Goal: Task Accomplishment & Management: Manage account settings

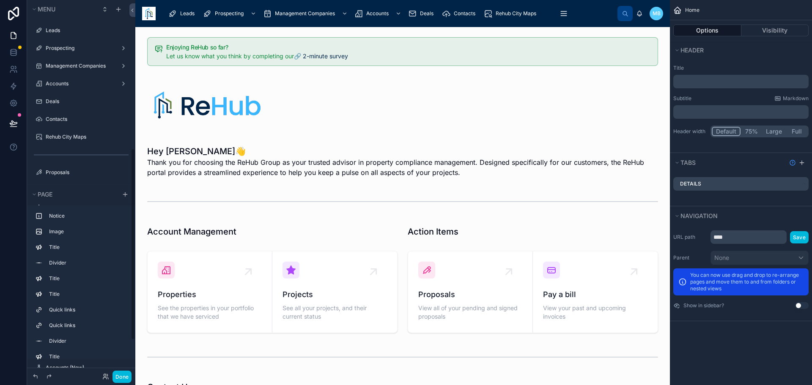
scroll to position [290, 0]
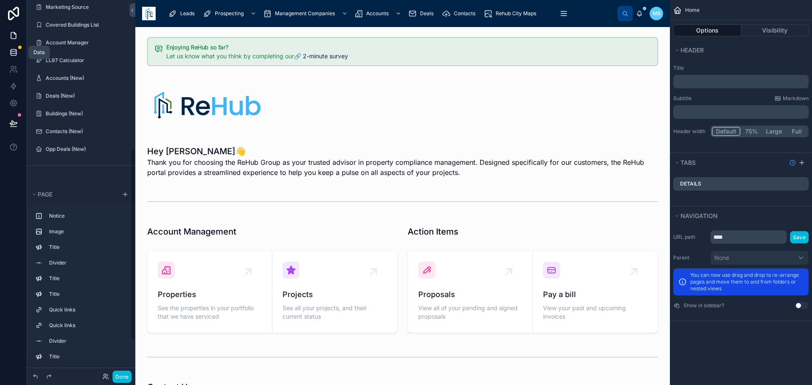
click at [11, 53] on icon at bounding box center [13, 51] width 5 height 3
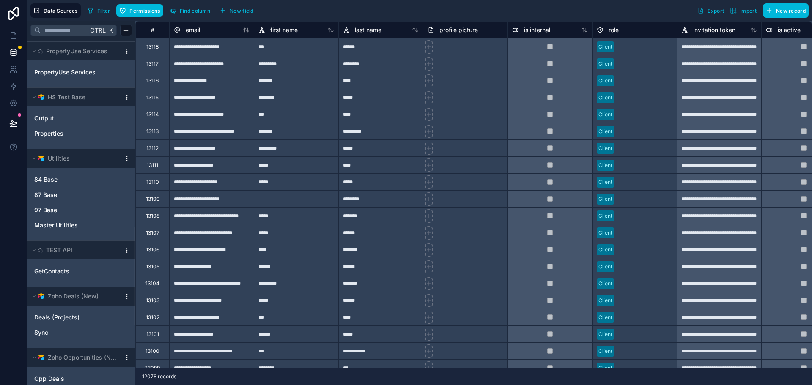
scroll to position [661, 0]
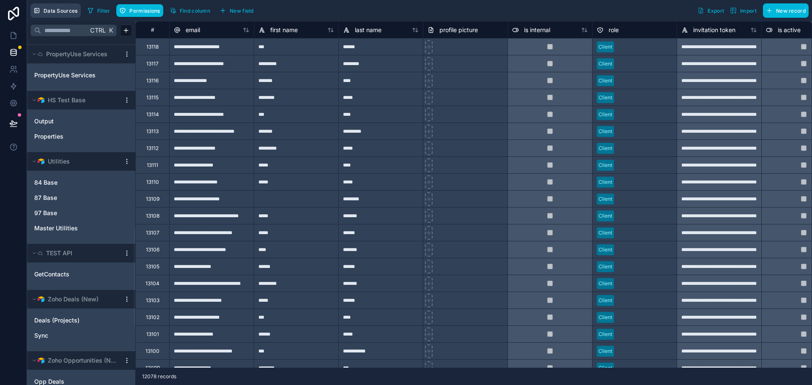
click at [53, 10] on span "Data Sources" at bounding box center [61, 11] width 34 height 6
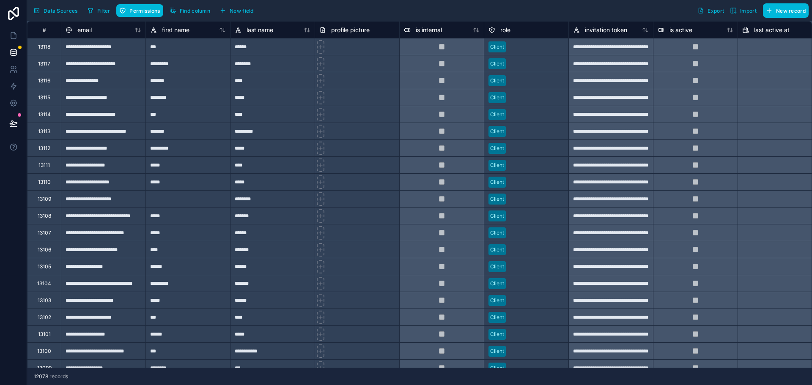
click at [53, 10] on span "Data Sources" at bounding box center [61, 11] width 34 height 6
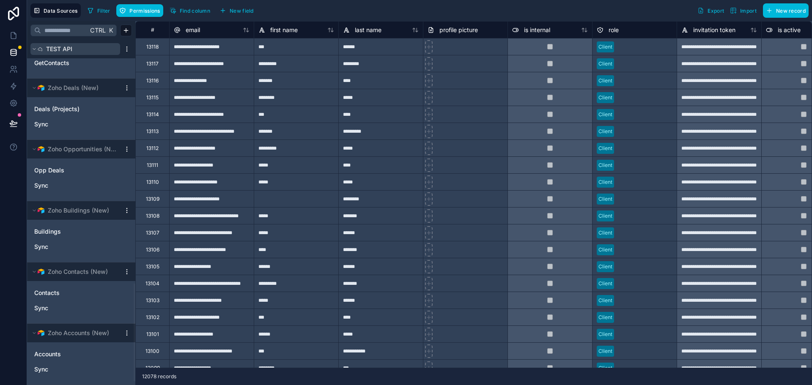
scroll to position [746, 0]
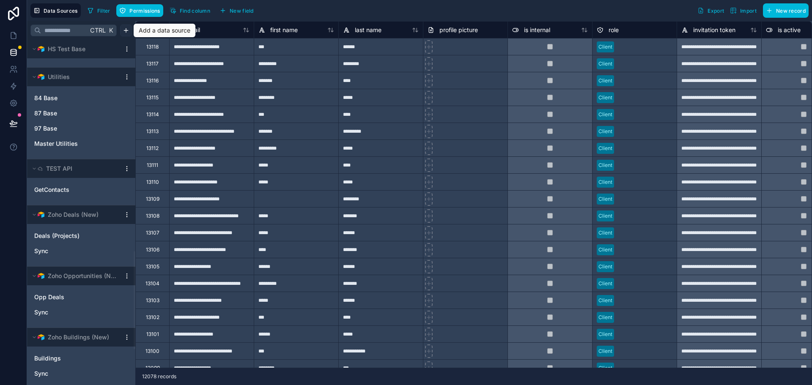
click at [126, 31] on html "**********" at bounding box center [406, 192] width 812 height 385
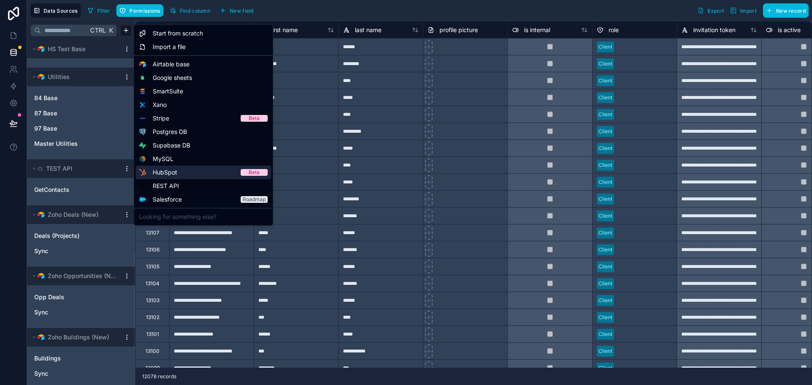
click at [188, 171] on div "HubSpot Beta" at bounding box center [203, 173] width 135 height 14
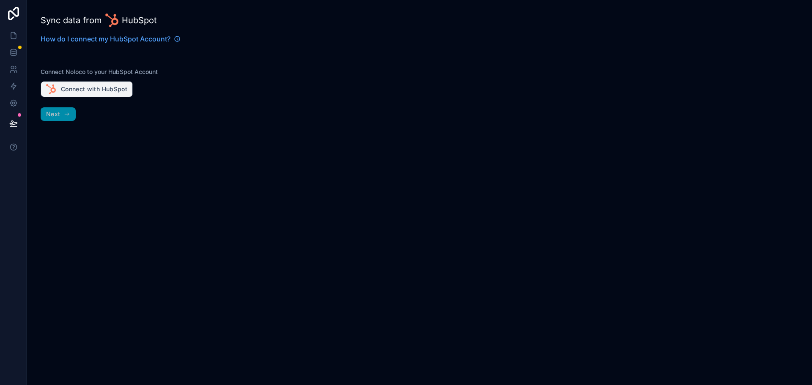
click at [112, 89] on button "Connect with HubSpot" at bounding box center [87, 89] width 92 height 16
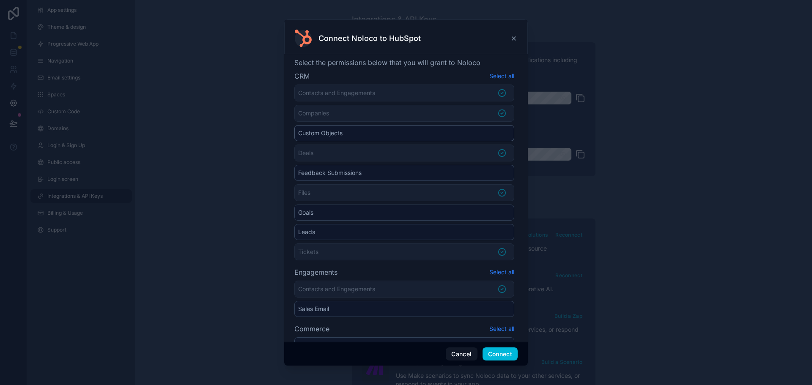
click at [371, 136] on li "Custom Objects" at bounding box center [404, 133] width 220 height 16
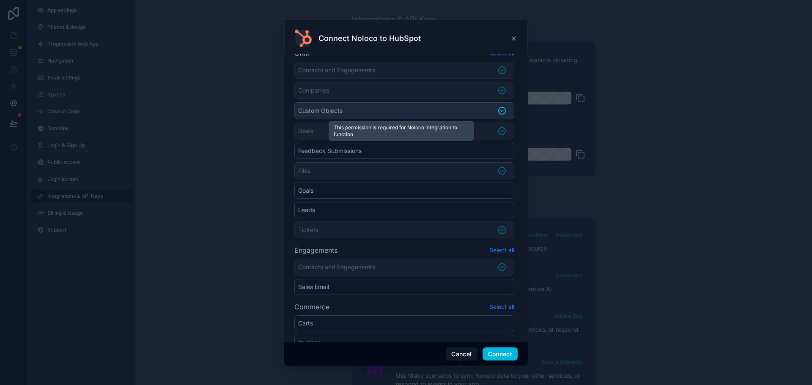
scroll to position [42, 0]
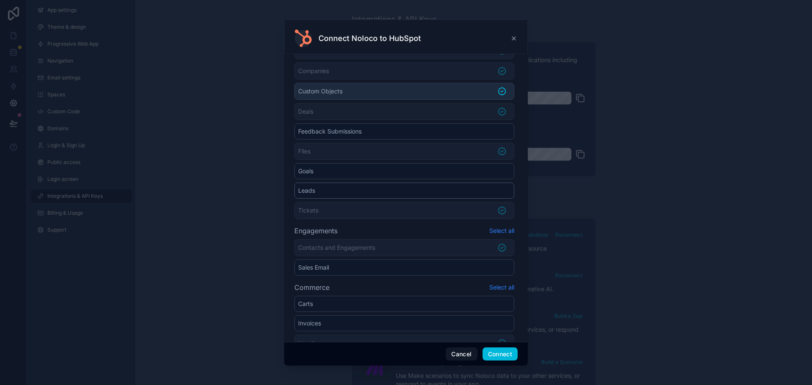
click at [481, 190] on li "Leads" at bounding box center [404, 191] width 220 height 16
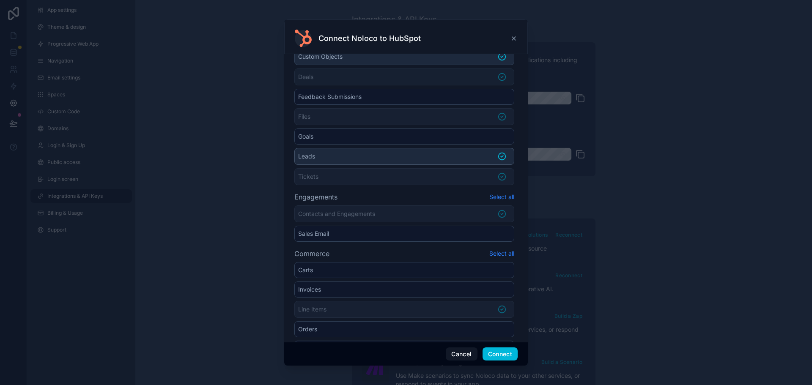
scroll to position [127, 0]
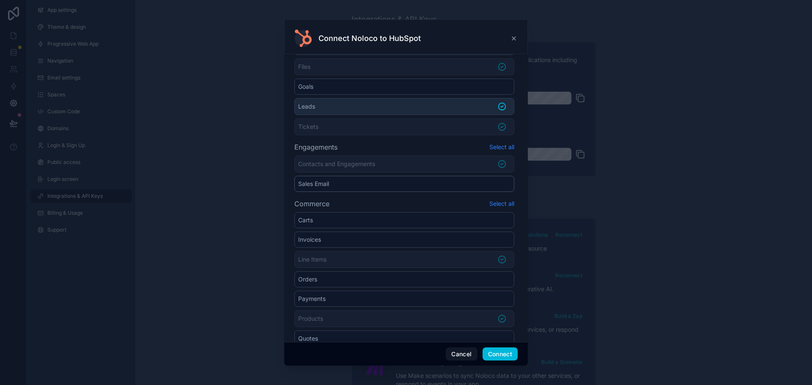
click at [486, 183] on li "Sales Email" at bounding box center [404, 184] width 220 height 16
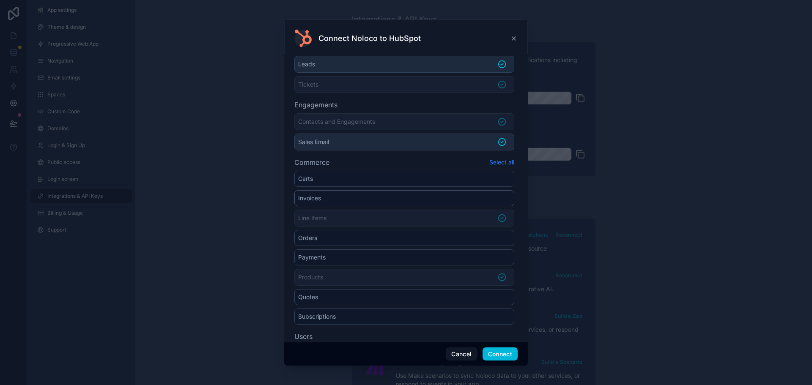
click at [481, 200] on li "Invoices" at bounding box center [404, 198] width 220 height 16
click at [447, 238] on li "Orders" at bounding box center [404, 239] width 220 height 16
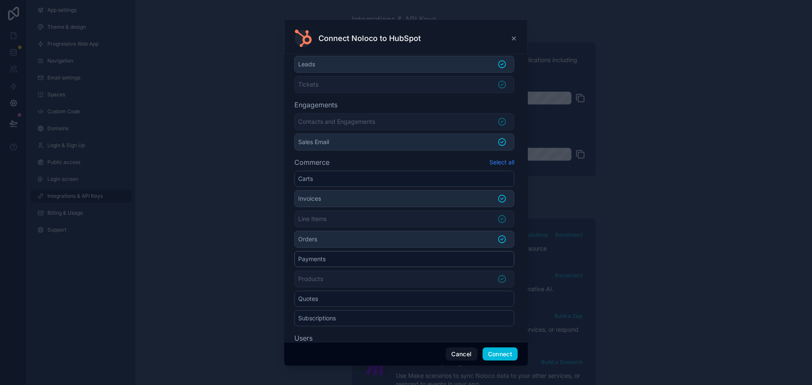
click at [443, 256] on li "Payments" at bounding box center [404, 259] width 220 height 16
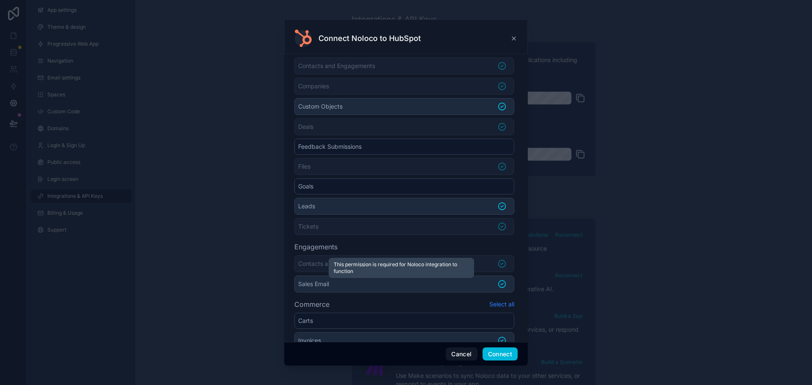
scroll to position [0, 0]
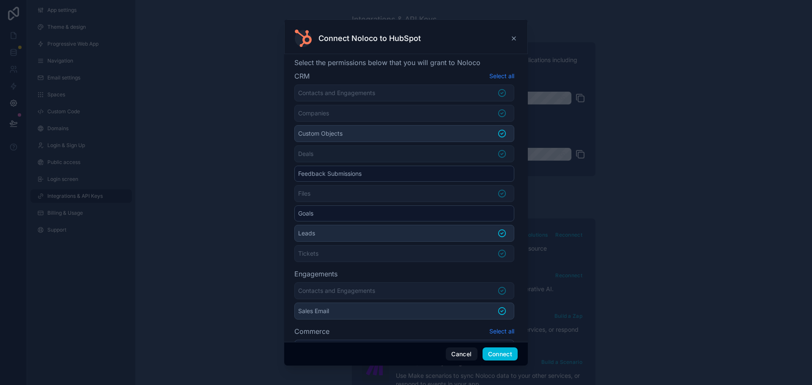
click at [515, 38] on icon at bounding box center [513, 38] width 7 height 7
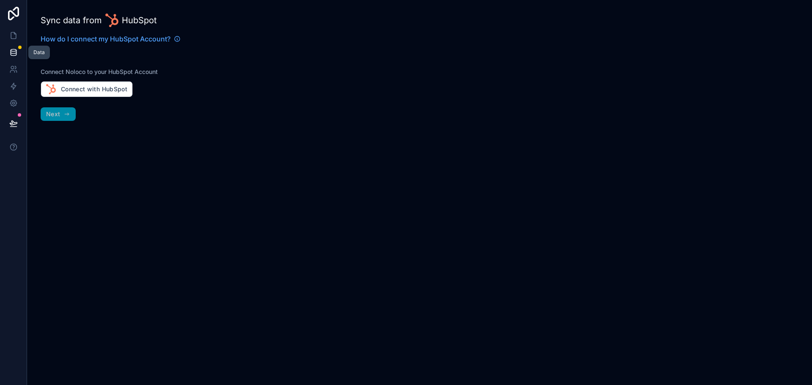
click at [15, 54] on icon at bounding box center [13, 51] width 5 height 3
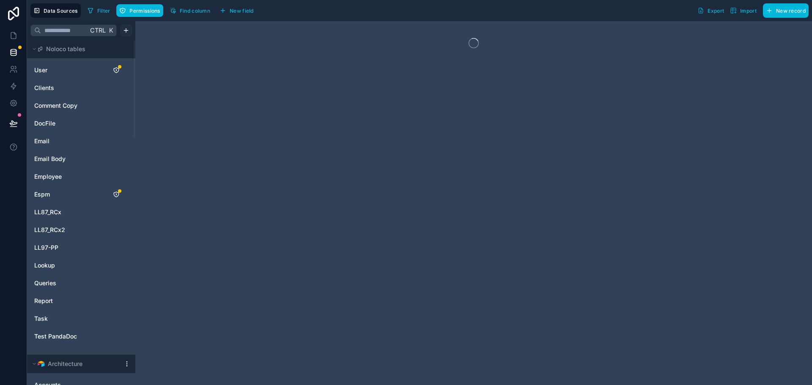
click at [128, 32] on html "Data Sources Filter Permissions Find column New field Export Import New record …" at bounding box center [406, 192] width 812 height 385
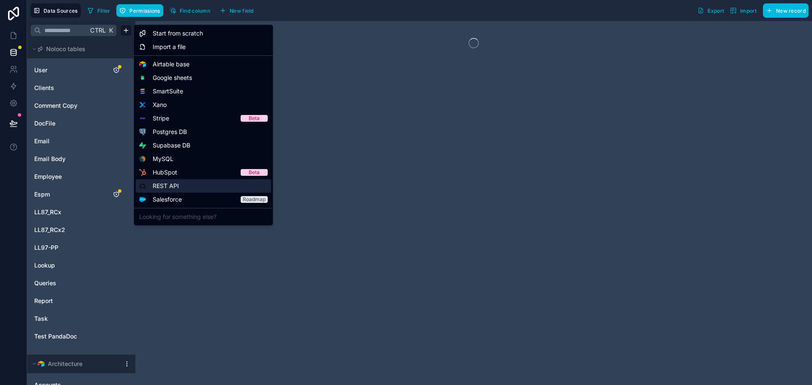
click at [159, 187] on span "REST API" at bounding box center [166, 186] width 26 height 8
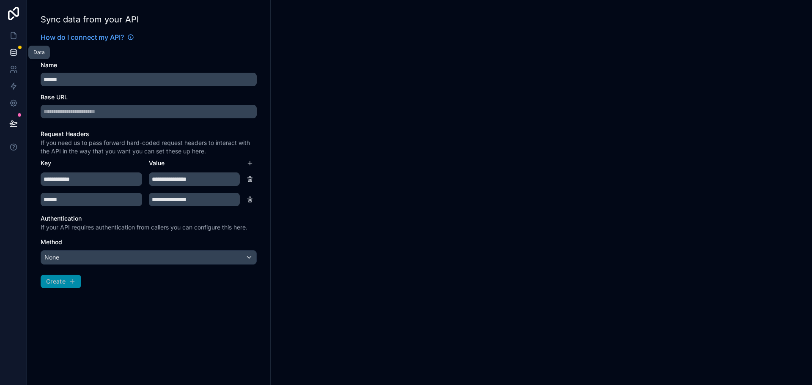
click at [14, 55] on icon at bounding box center [13, 52] width 8 height 8
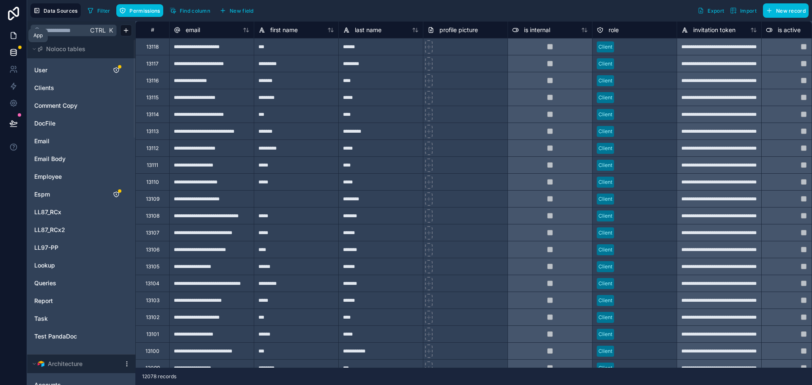
click at [14, 36] on icon at bounding box center [13, 35] width 8 height 8
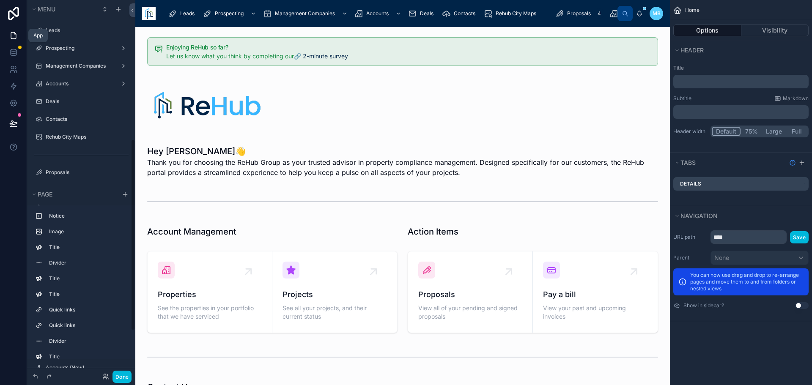
scroll to position [271, 0]
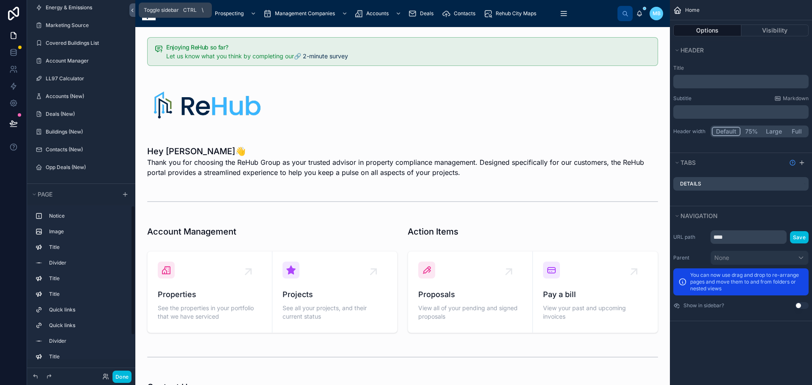
click at [131, 8] on icon at bounding box center [132, 10] width 6 height 6
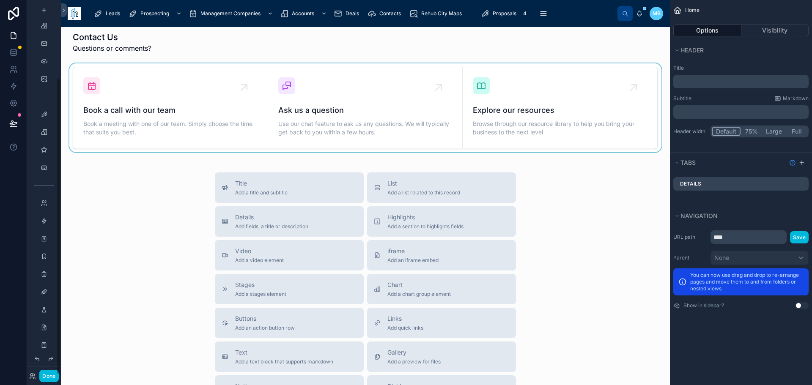
scroll to position [14, 0]
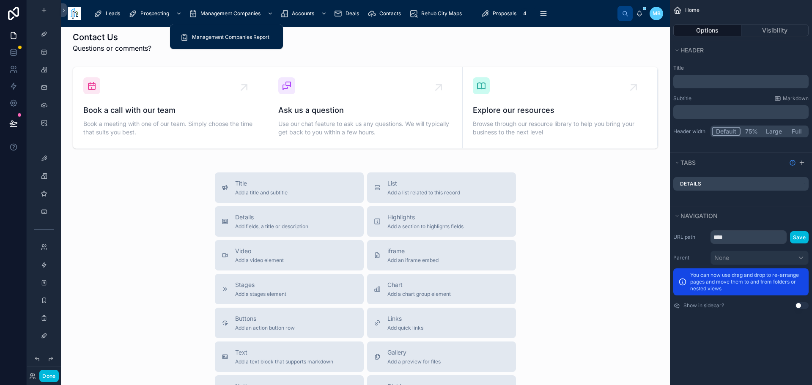
click at [207, 11] on span "Management Companies" at bounding box center [230, 13] width 60 height 7
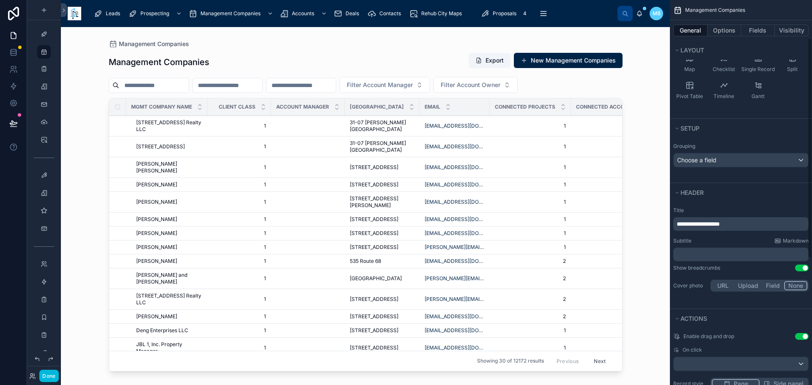
scroll to position [127, 0]
click at [754, 157] on div "Choose a field" at bounding box center [740, 158] width 134 height 14
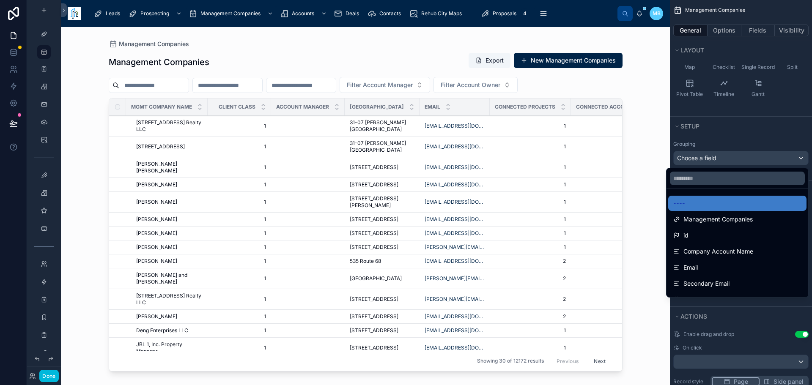
click at [754, 157] on div "scrollable content" at bounding box center [406, 192] width 812 height 385
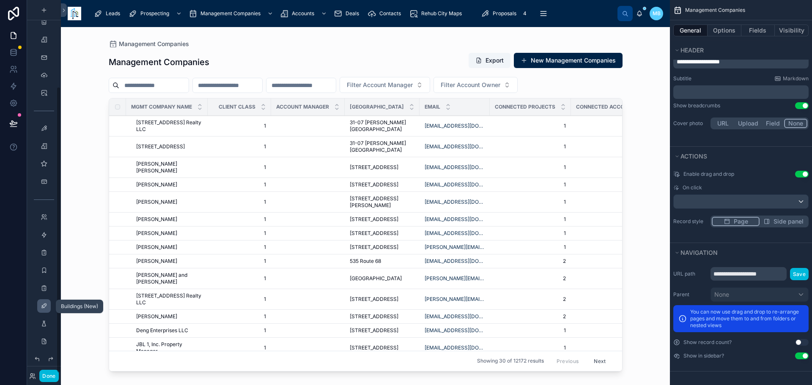
scroll to position [115, 0]
click at [39, 183] on div "scrollable content" at bounding box center [44, 181] width 10 height 14
click at [14, 90] on link at bounding box center [13, 86] width 27 height 17
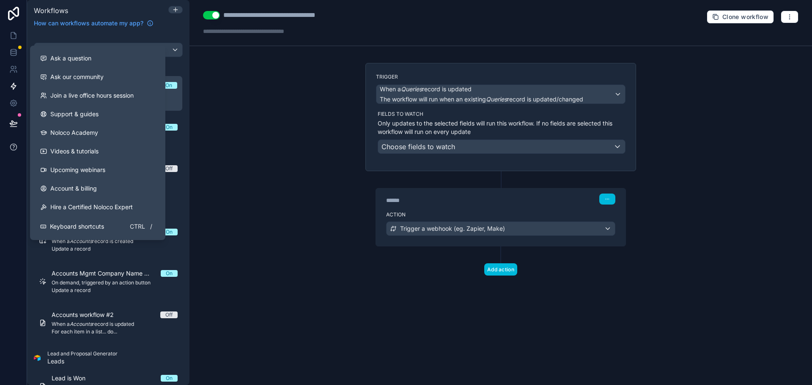
click at [18, 143] on button at bounding box center [13, 147] width 27 height 24
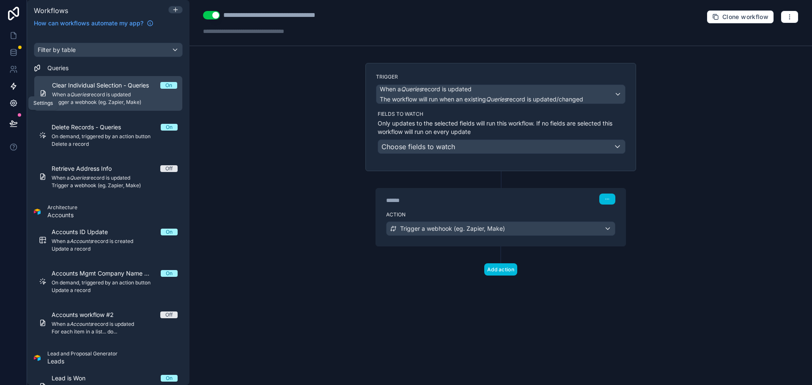
click at [13, 107] on icon at bounding box center [13, 103] width 6 height 6
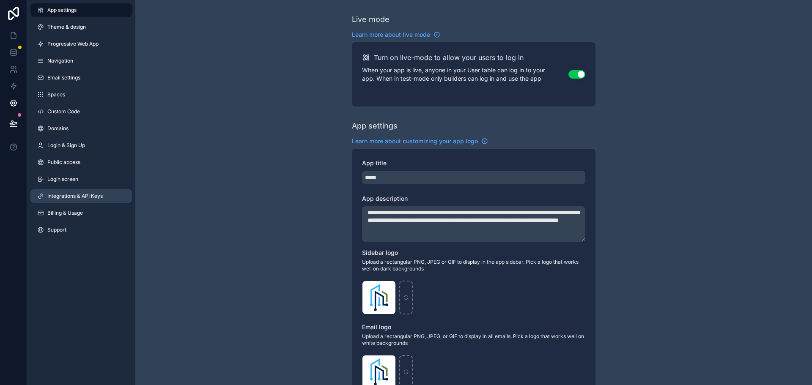
click at [79, 192] on link "Integrations & API Keys" at bounding box center [80, 196] width 101 height 14
